Goal: Transaction & Acquisition: Obtain resource

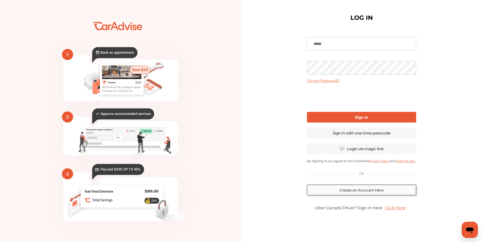
click at [354, 192] on link "Create an Account Here" at bounding box center [361, 190] width 109 height 11
